Goal: Transaction & Acquisition: Purchase product/service

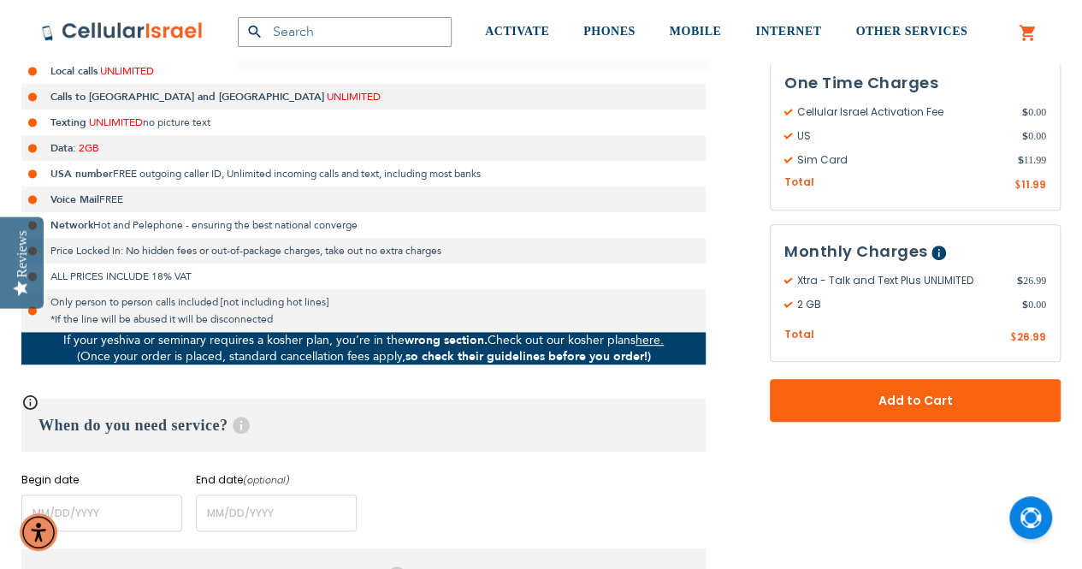
scroll to position [427, 0]
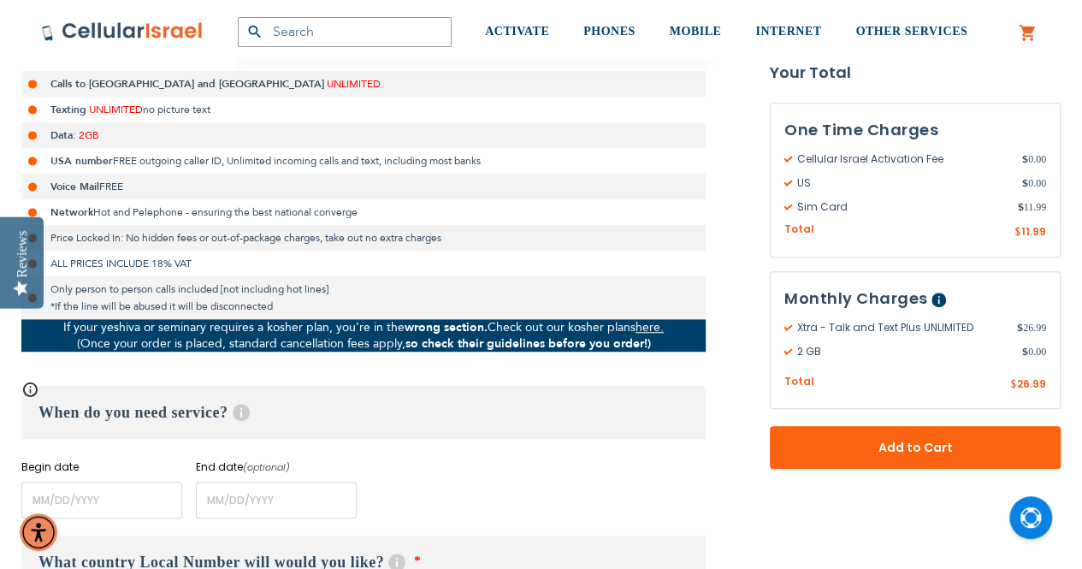
type input "[EMAIL_ADDRESS][DOMAIN_NAME]"
click at [116, 505] on input "name" at bounding box center [101, 499] width 161 height 37
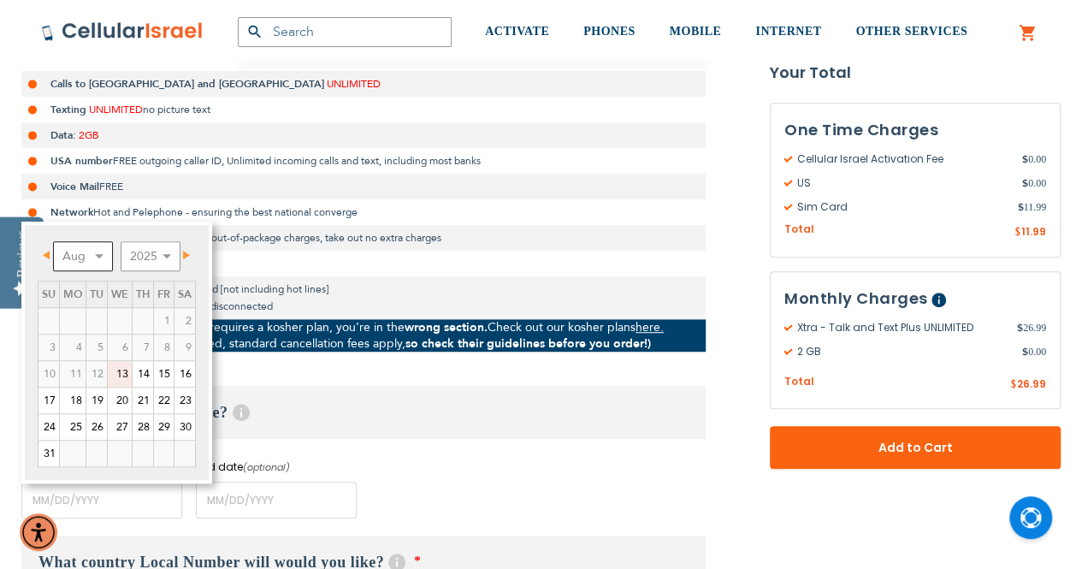
click at [91, 263] on select "Aug Sep Oct Nov Dec" at bounding box center [83, 256] width 60 height 30
click at [70, 260] on select "Aug Sep Oct Nov Dec" at bounding box center [83, 256] width 60 height 30
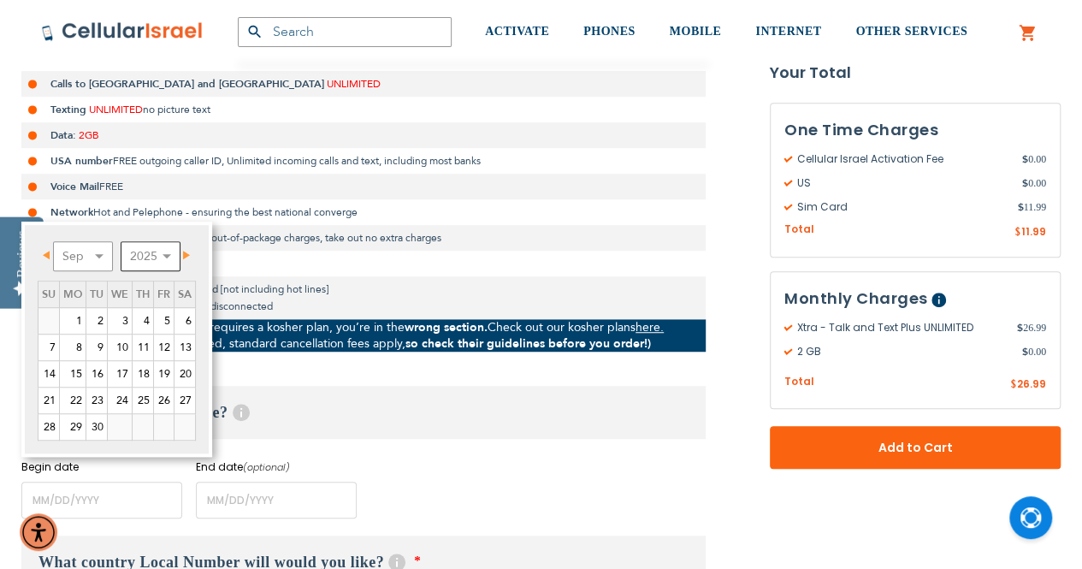
click at [154, 255] on select "2025 2026 2027 2028 2029 2030 2031 2032 2033 2034 2035" at bounding box center [151, 256] width 60 height 30
click at [121, 241] on select "2025 2026 2027 2028 2029 2030 2031 2032 2033 2034 2035" at bounding box center [151, 256] width 60 height 30
click at [76, 349] on link "8" at bounding box center [73, 347] width 26 height 26
type input "[DATE]"
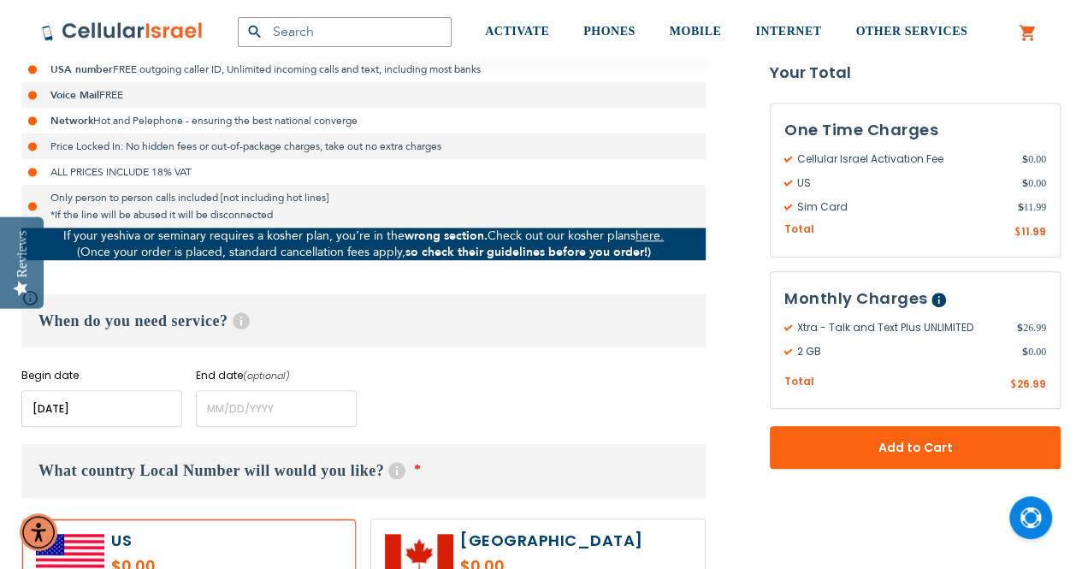
scroll to position [522, 0]
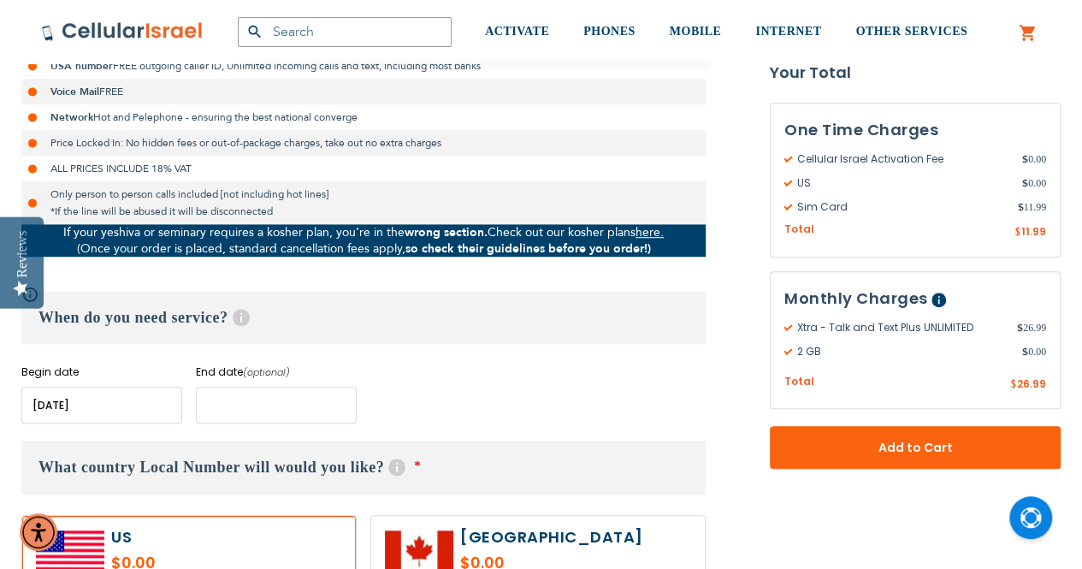
click at [232, 399] on input "name" at bounding box center [276, 405] width 161 height 37
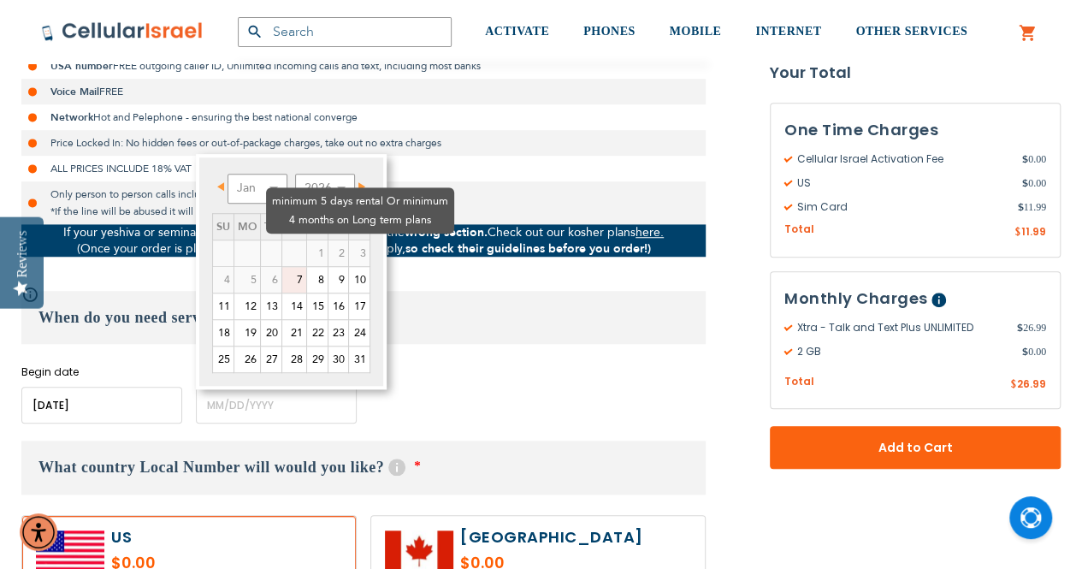
click at [307, 239] on td "1" at bounding box center [317, 252] width 21 height 27
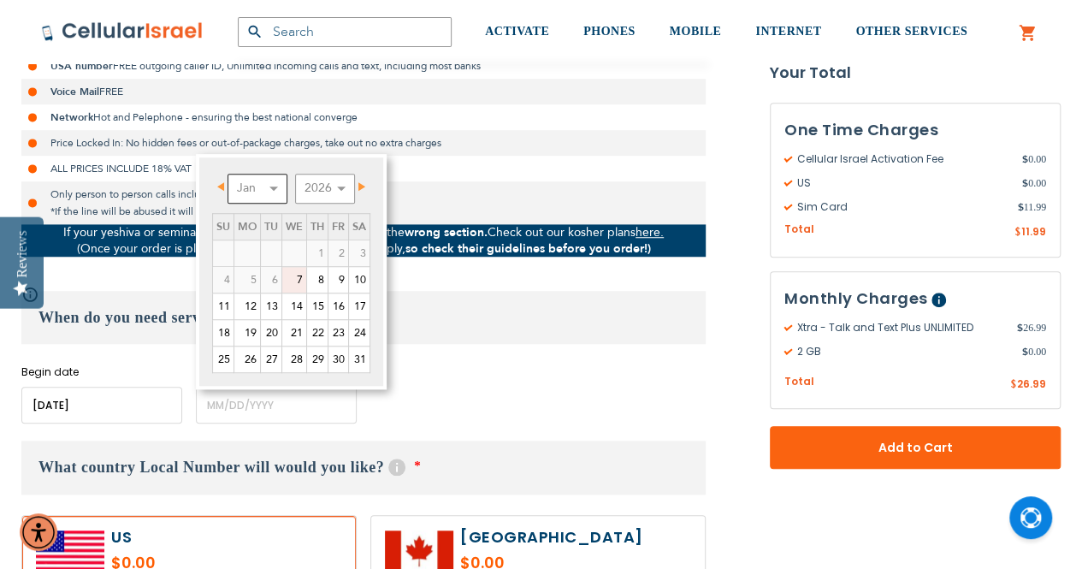
click at [251, 186] on select "Jan Feb Mar Apr May Jun [DATE] Aug Sep Oct Nov Dec" at bounding box center [257, 189] width 60 height 30
click at [253, 278] on link "8" at bounding box center [247, 280] width 26 height 26
type input "[DATE]"
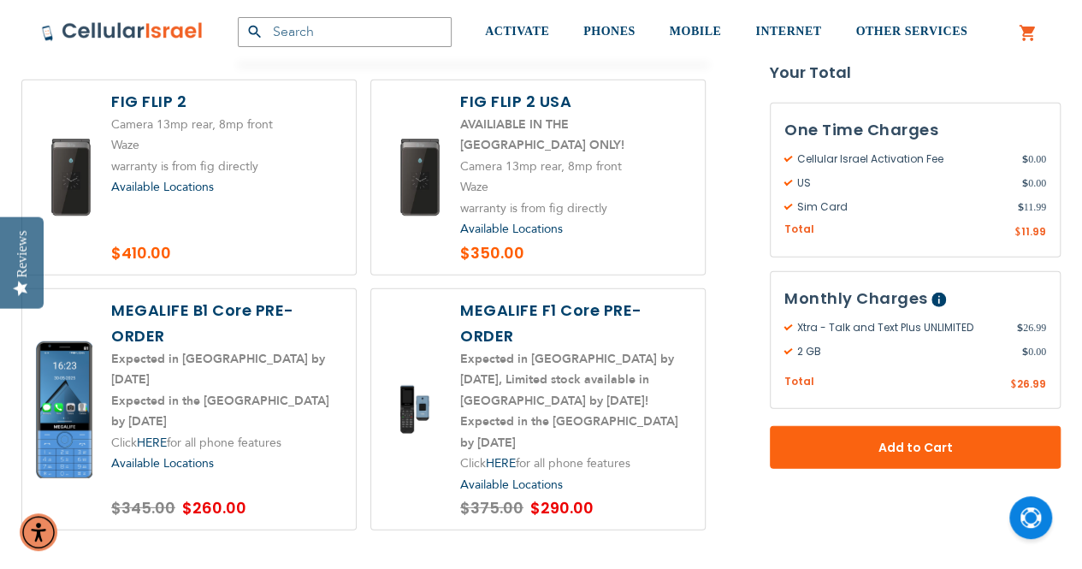
scroll to position [2206, 0]
click at [161, 340] on label at bounding box center [189, 408] width 334 height 241
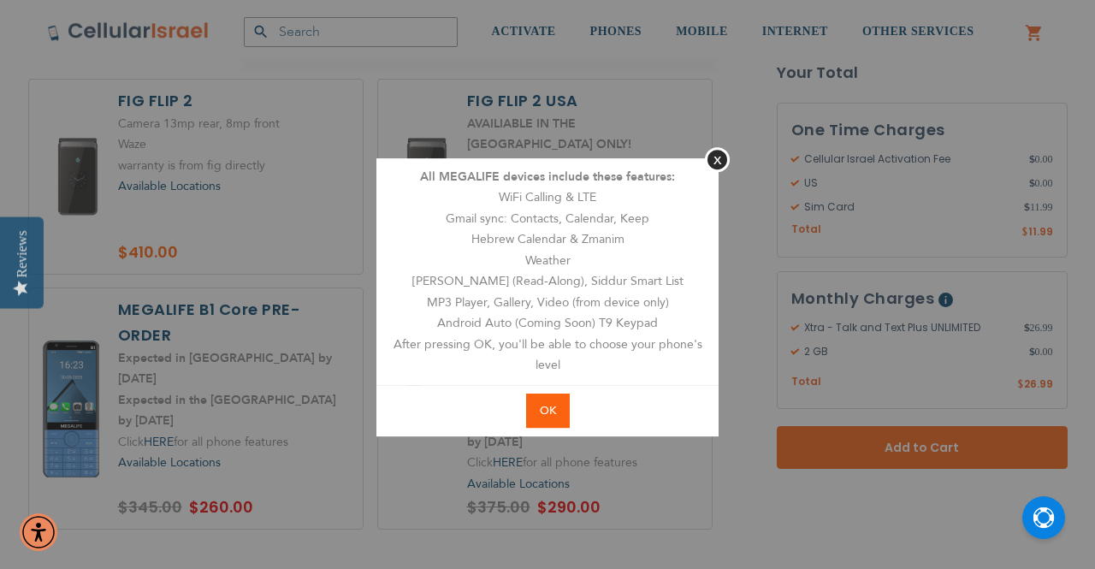
click at [548, 414] on span "OK" at bounding box center [548, 410] width 16 height 15
radio input "true"
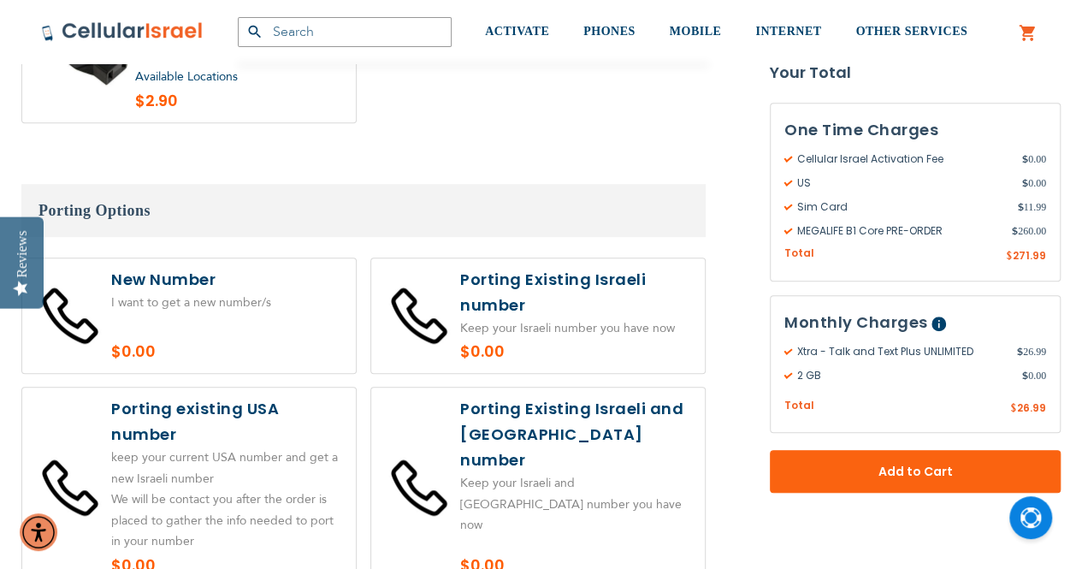
scroll to position [3698, 0]
click at [135, 403] on label at bounding box center [189, 486] width 334 height 199
radio input "true"
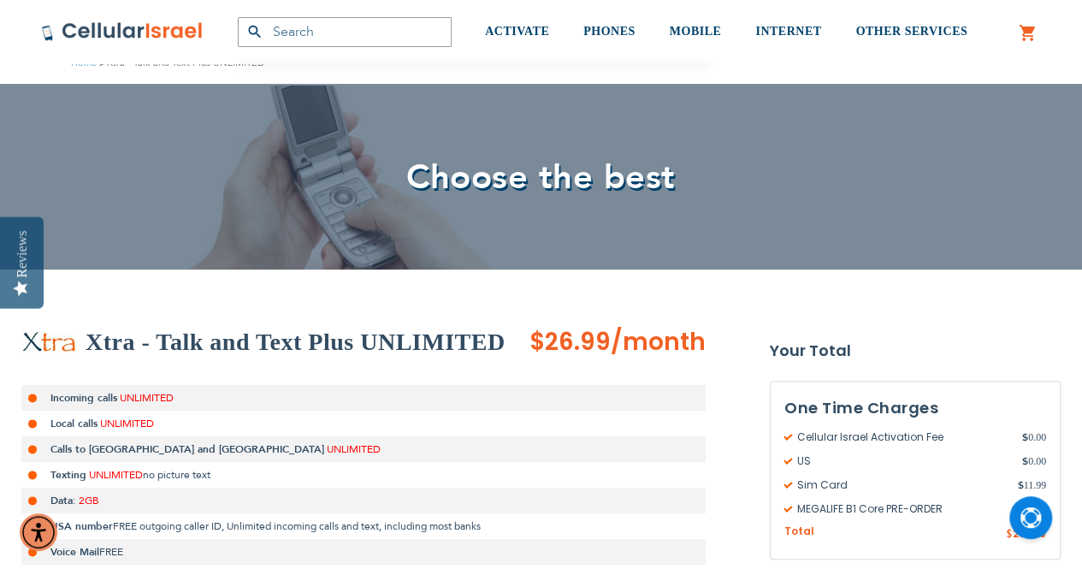
scroll to position [63, 0]
